Goal: Information Seeking & Learning: Find specific fact

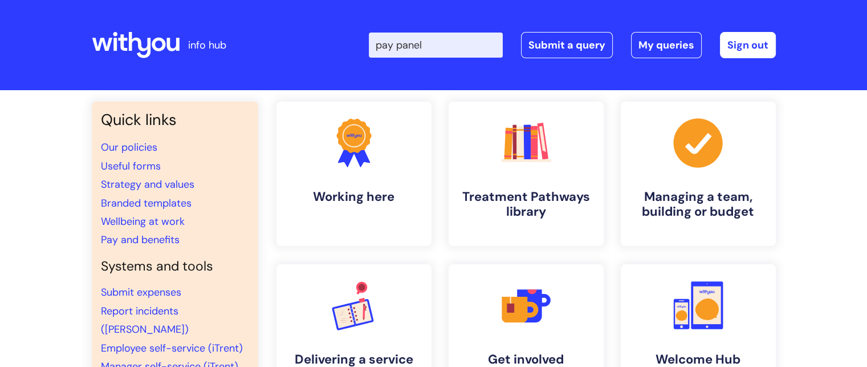
type input "pay panel"
click button "Search" at bounding box center [0, 0] width 0 height 0
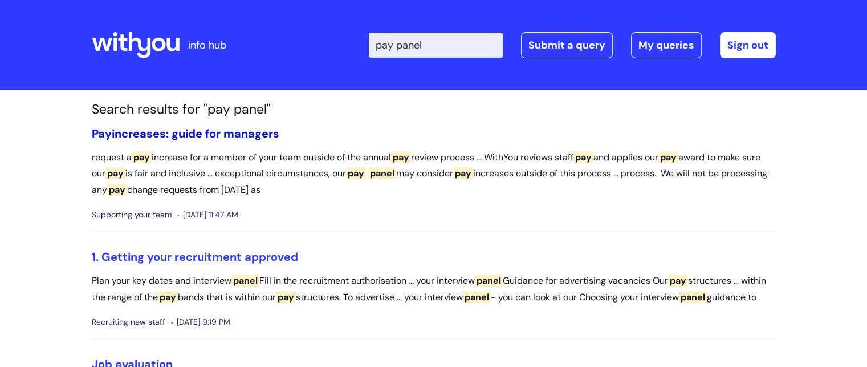
click at [166, 136] on link "Pay increases: guide for managers" at bounding box center [186, 133] width 188 height 15
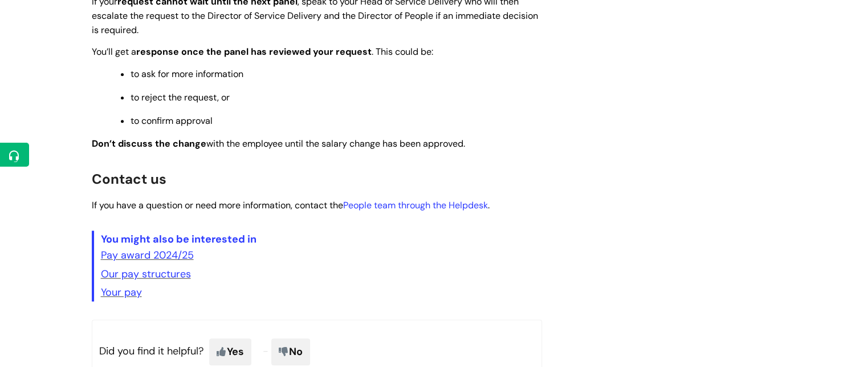
scroll to position [964, 0]
